Goal: Navigation & Orientation: Find specific page/section

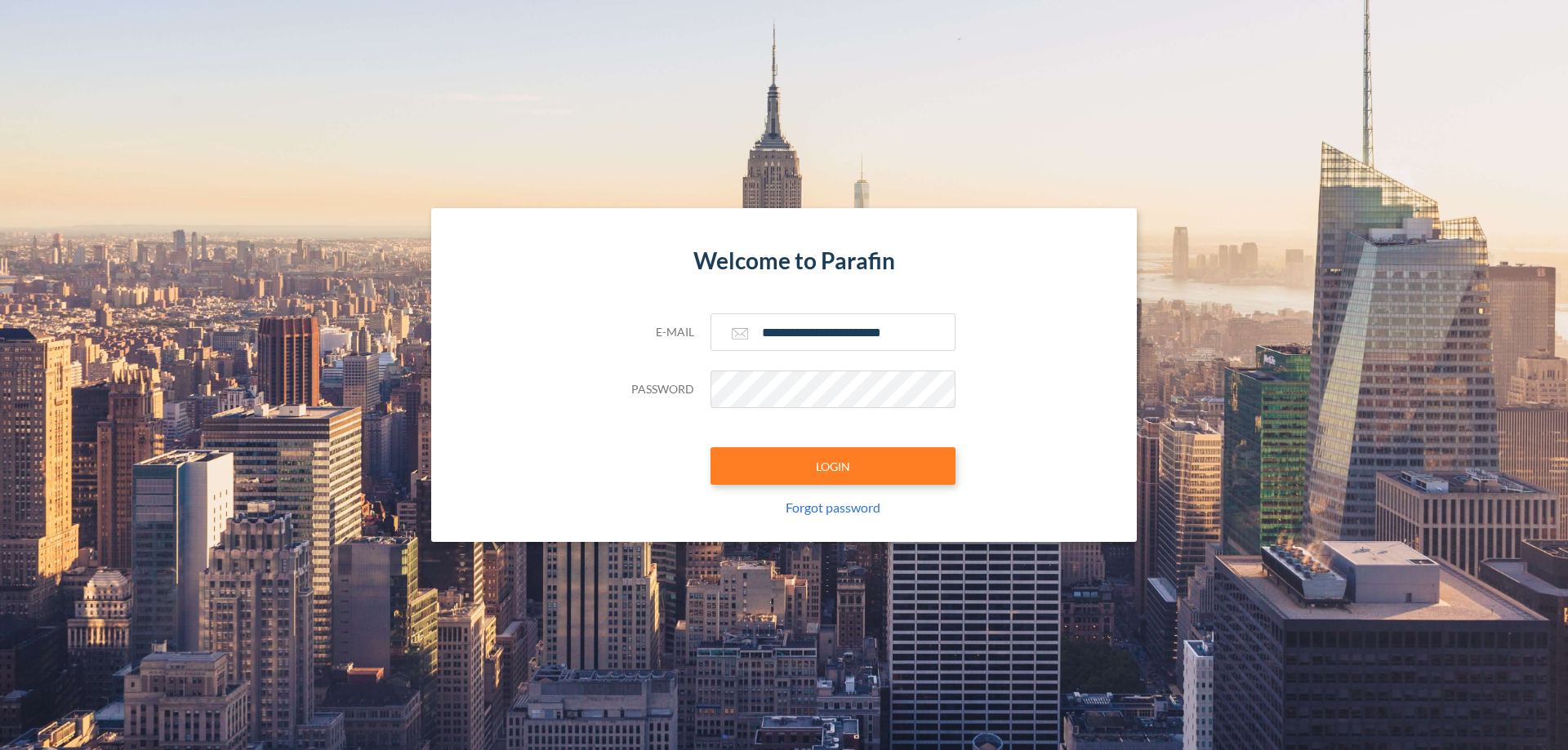
type input "**********"
click at [832, 466] on button "LOGIN" at bounding box center [833, 466] width 245 height 38
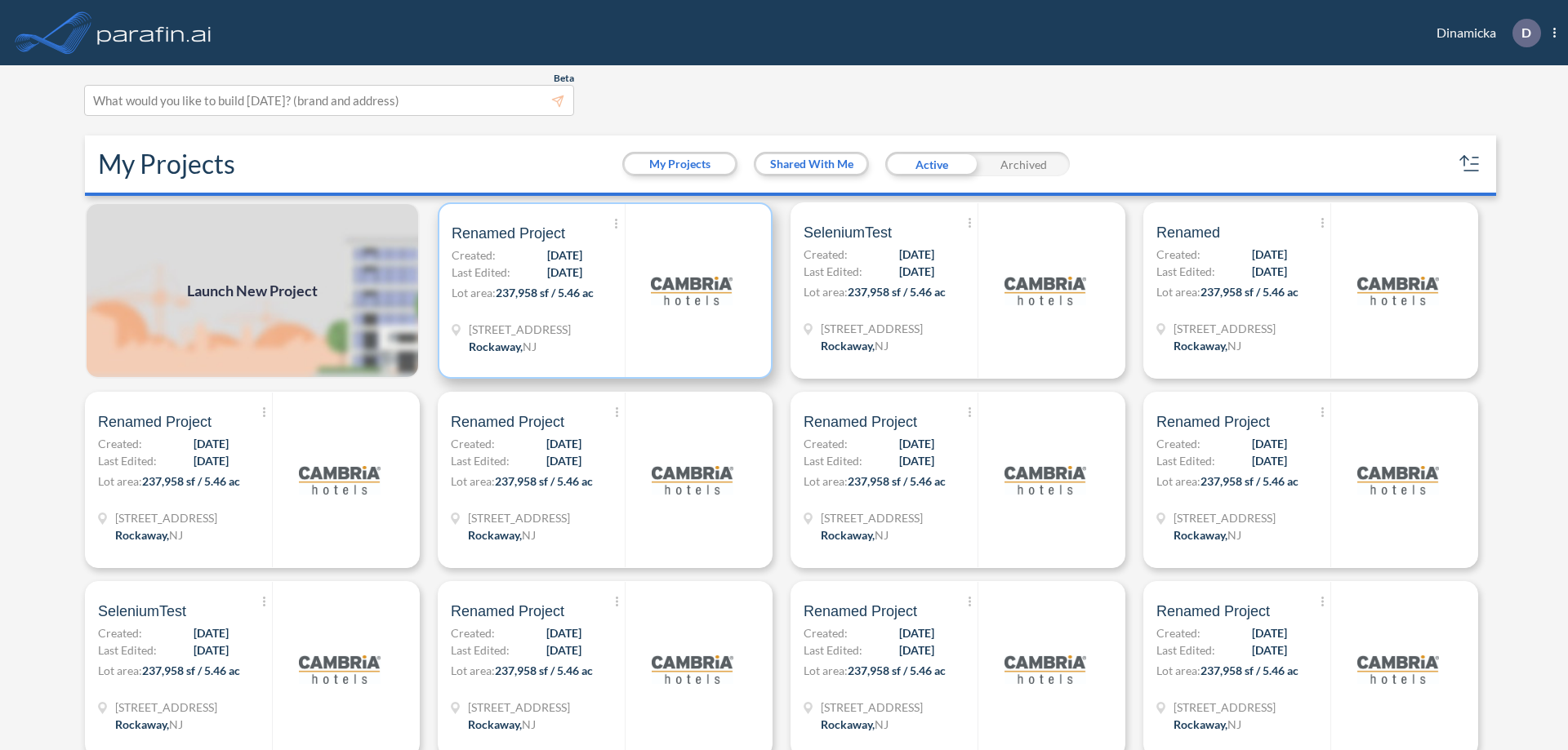
scroll to position [4, 0]
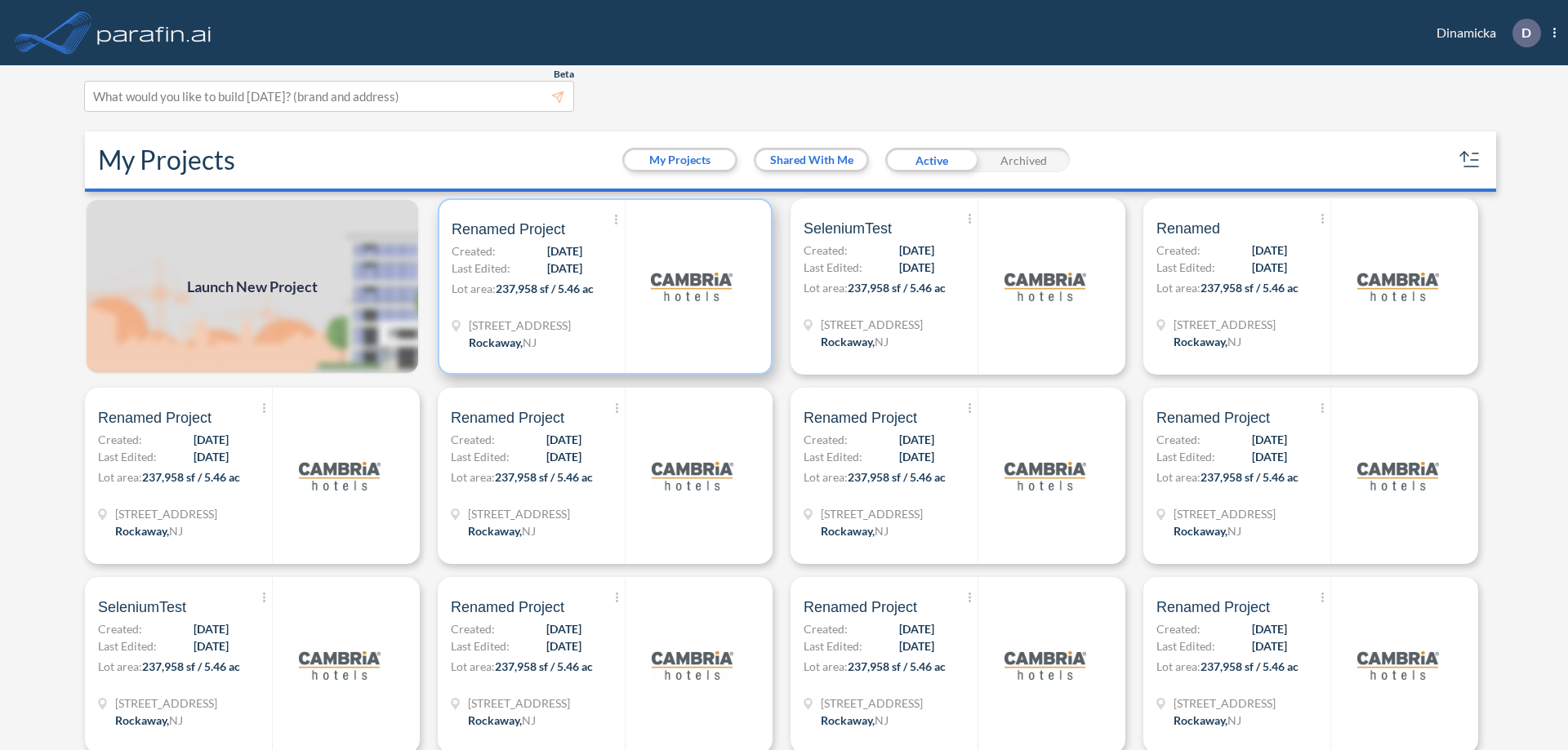
click at [602, 286] on p "Lot area: 237,958 sf / 5.46 ac" at bounding box center [538, 292] width 173 height 24
